Goal: Communication & Community: Answer question/provide support

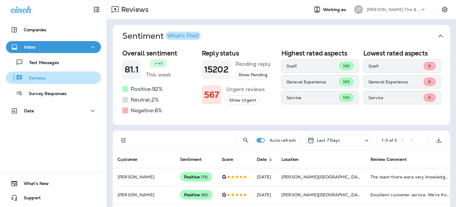
scroll to position [20, 0]
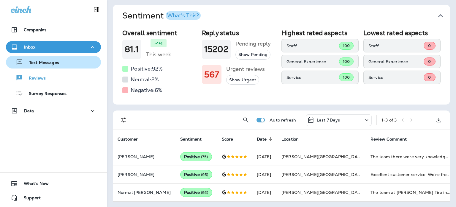
click at [55, 66] on div "Text Messages" at bounding box center [33, 62] width 51 height 9
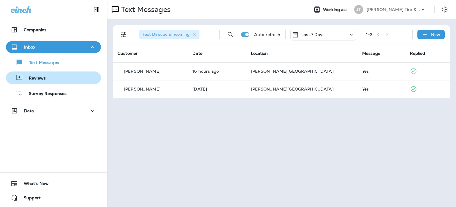
click at [55, 75] on div "Reviews" at bounding box center [53, 77] width 90 height 9
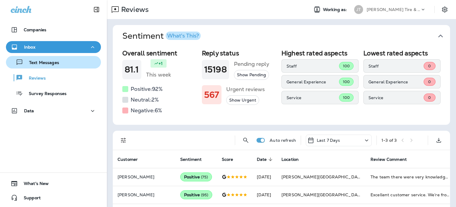
click at [55, 65] on p "Text Messages" at bounding box center [41, 63] width 36 height 6
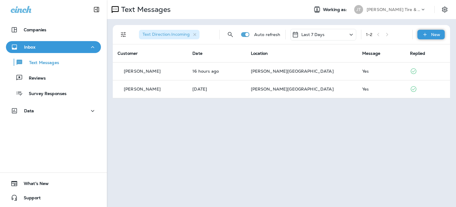
click at [426, 31] on icon at bounding box center [425, 34] width 6 height 6
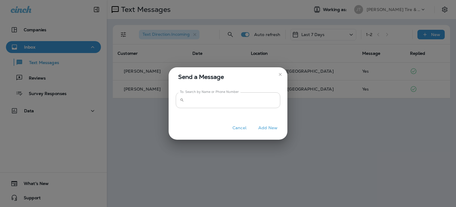
click at [261, 100] on input "To: Search by Name or Phone Number" at bounding box center [234, 100] width 94 height 16
paste input "**********"
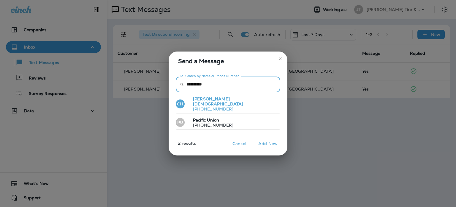
type input "**********"
click at [226, 104] on button "CH [PERSON_NAME] [PHONE_NUMBER]" at bounding box center [228, 103] width 105 height 19
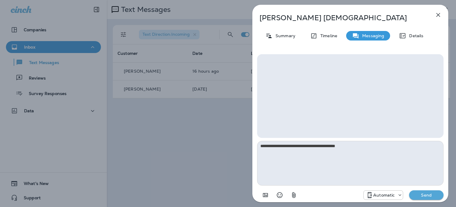
click at [375, 193] on p "Automatic" at bounding box center [383, 194] width 21 height 5
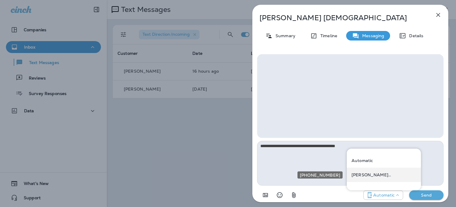
click at [378, 179] on div "[PERSON_NAME][GEOGRAPHIC_DATA] ([STREET_ADDRESS][PERSON_NAME])" at bounding box center [384, 174] width 74 height 14
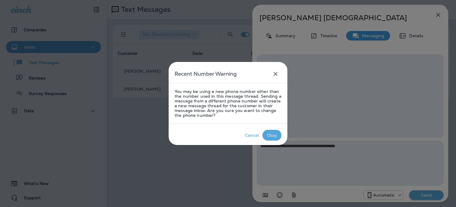
click at [267, 137] on div "Okay" at bounding box center [272, 135] width 10 height 5
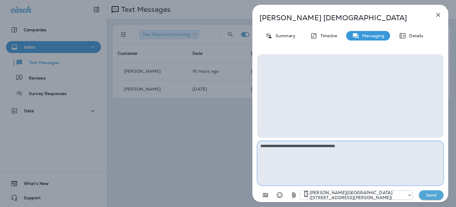
click at [368, 150] on textarea "**********" at bounding box center [350, 163] width 187 height 45
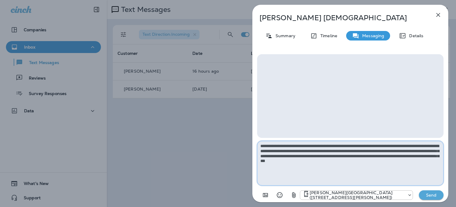
type textarea "**********"
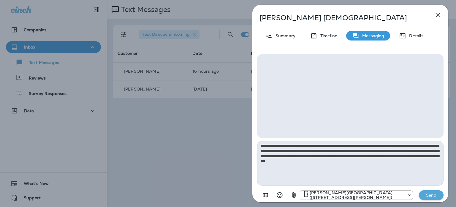
click at [420, 194] on p "Send" at bounding box center [431, 194] width 25 height 5
click at [425, 195] on p "Send" at bounding box center [431, 194] width 25 height 5
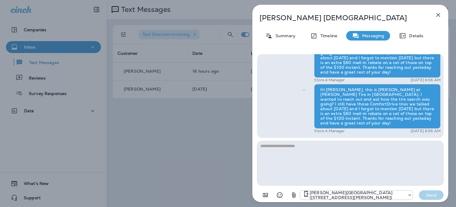
click at [439, 13] on icon "button" at bounding box center [438, 14] width 7 height 7
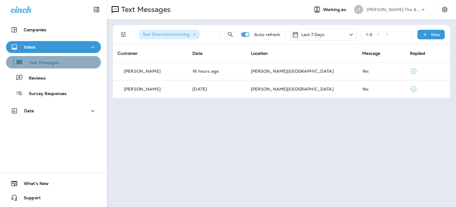
click at [55, 63] on p "Text Messages" at bounding box center [41, 63] width 36 height 6
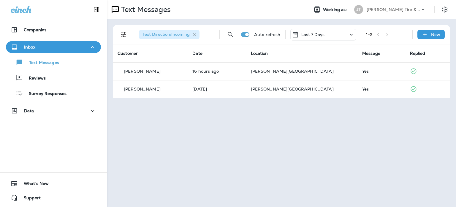
click at [195, 34] on icon "button" at bounding box center [195, 34] width 5 height 5
click at [120, 37] on icon "Filters" at bounding box center [123, 34] width 7 height 7
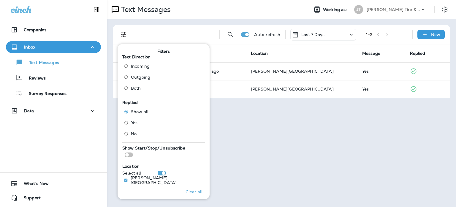
click at [140, 90] on span "Both" at bounding box center [136, 88] width 10 height 5
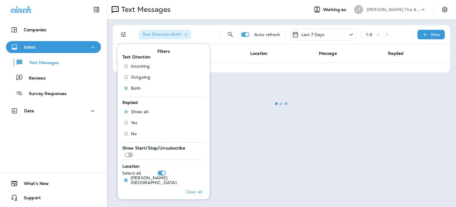
click at [230, 31] on div at bounding box center [282, 103] width 348 height 205
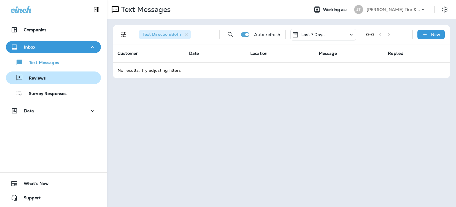
click at [57, 81] on div "Reviews" at bounding box center [53, 77] width 90 height 9
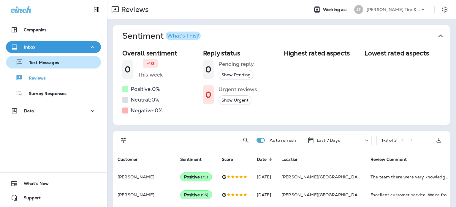
click at [61, 62] on div "Text Messages" at bounding box center [53, 62] width 90 height 9
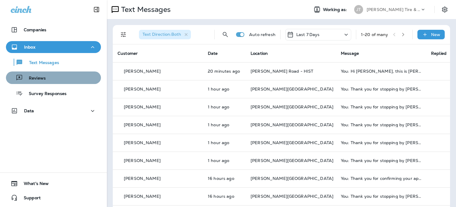
click at [62, 82] on button "Reviews" at bounding box center [53, 77] width 95 height 12
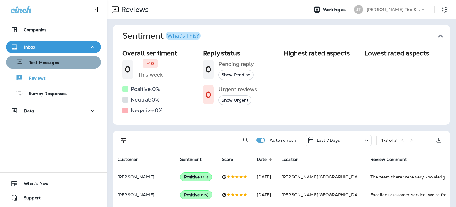
click at [77, 66] on div "Text Messages" at bounding box center [53, 62] width 90 height 9
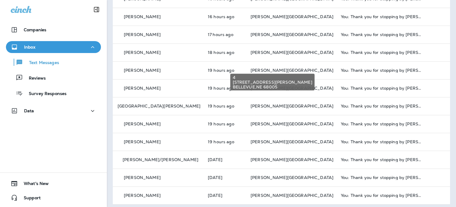
scroll to position [218, 0]
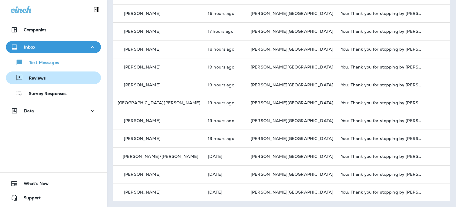
click at [80, 75] on div "Reviews" at bounding box center [53, 77] width 90 height 9
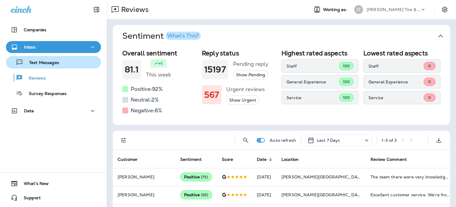
click at [80, 61] on div "Text Messages" at bounding box center [53, 62] width 90 height 9
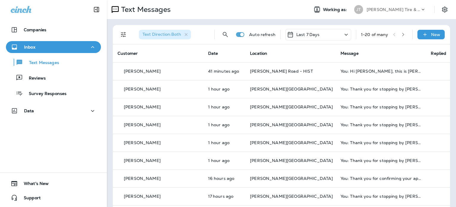
click at [80, 84] on div "Text Messages Reviews Survey Responses" at bounding box center [53, 76] width 95 height 46
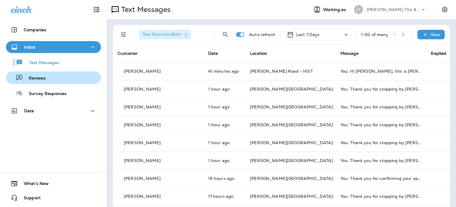
click at [76, 79] on div "Reviews" at bounding box center [53, 77] width 90 height 9
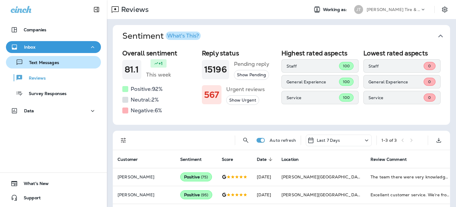
click at [64, 65] on div "Text Messages" at bounding box center [53, 62] width 90 height 9
